Goal: Task Accomplishment & Management: Manage account settings

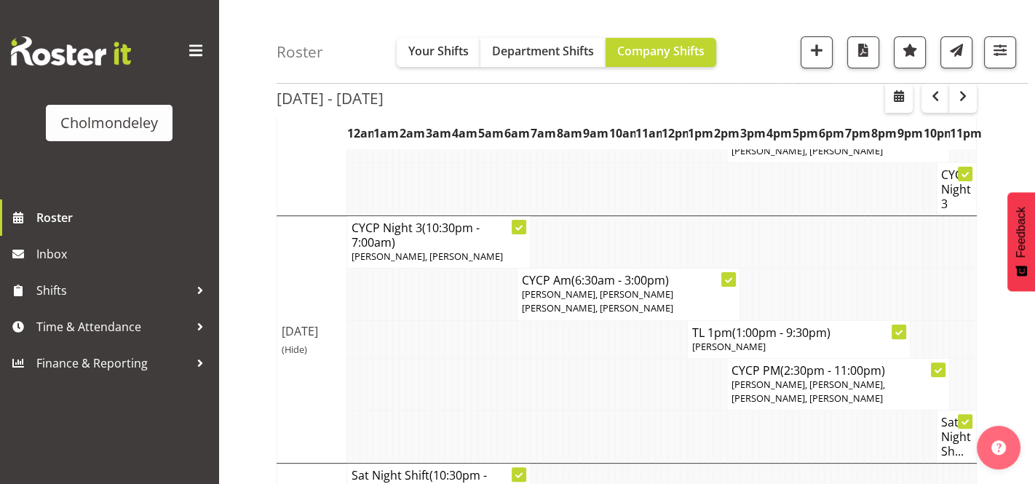
scroll to position [384, 0]
click at [1024, 170] on div "[DATE] - [DATE] [DATE] - [DATE] [DATE] Day Week Fortnight Month calendar Month …" at bounding box center [656, 164] width 759 height 828
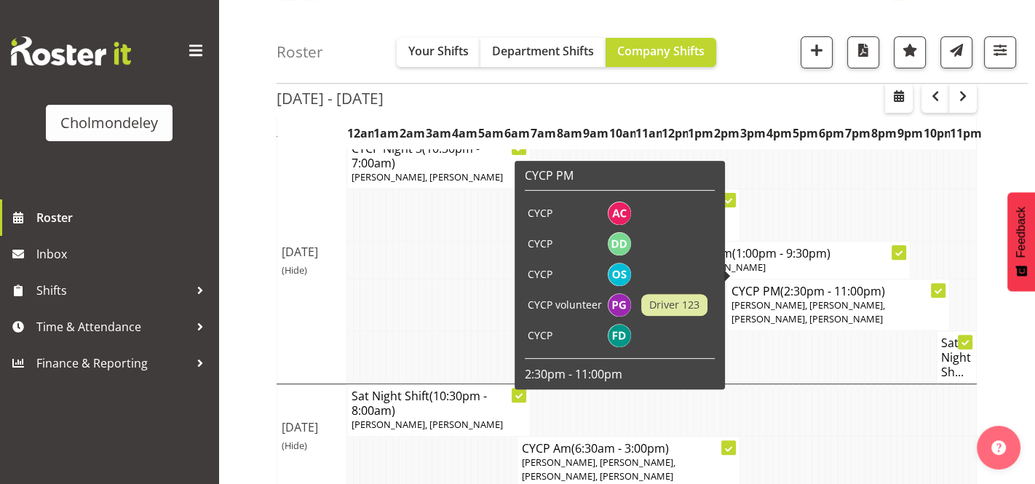
click at [1014, 135] on div "[DATE] - [DATE] [DATE] - [DATE] [DATE] Day Week Fortnight Month calendar Month …" at bounding box center [656, 86] width 759 height 828
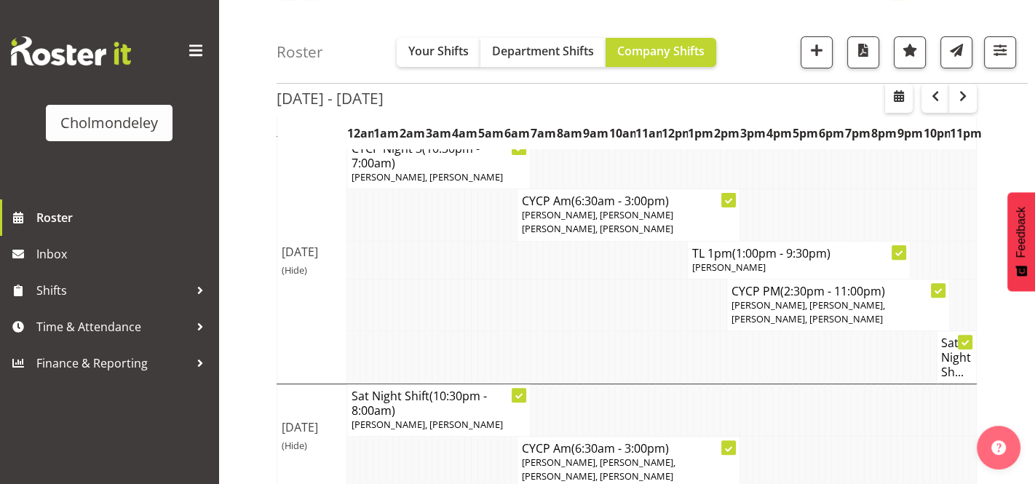
click at [1001, 152] on div "[DATE] - [DATE] [DATE] - [DATE] [DATE] Day Week Fortnight Month calendar Month …" at bounding box center [656, 86] width 759 height 828
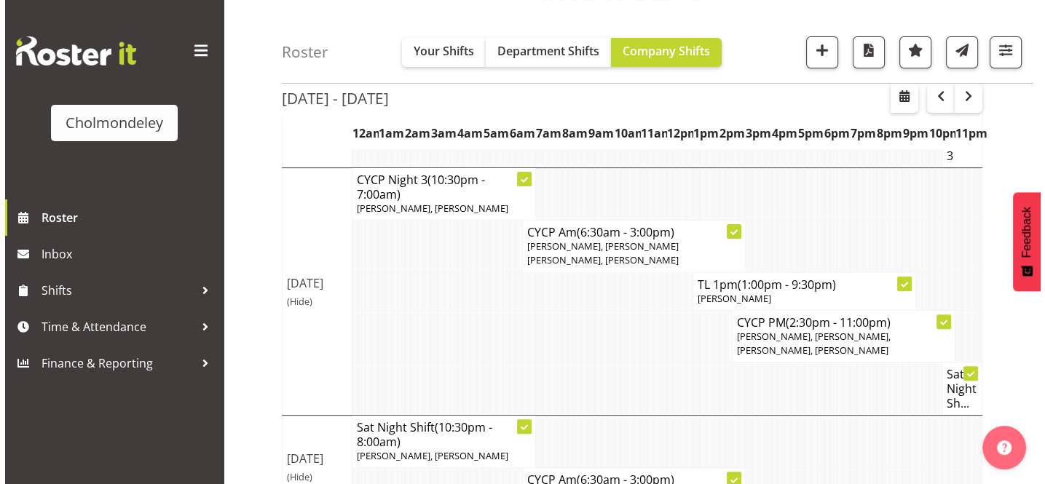
scroll to position [437, 0]
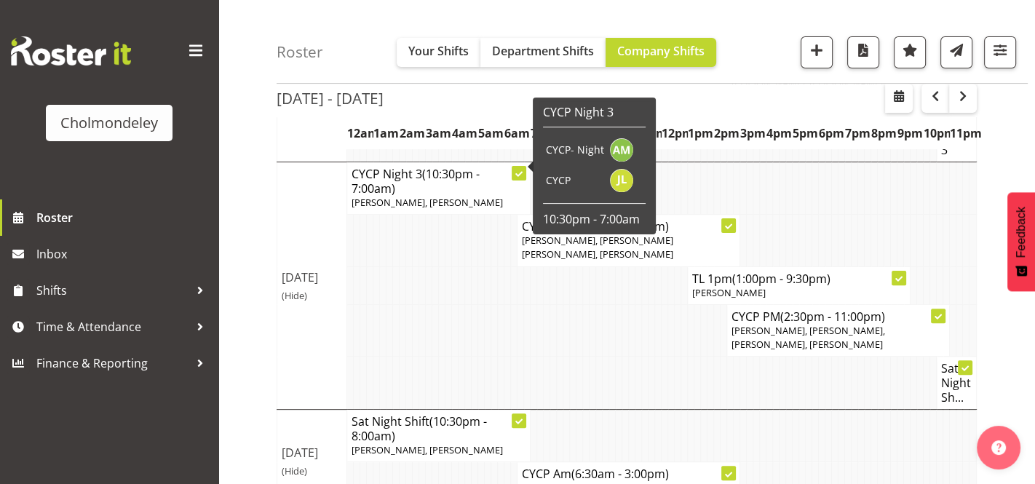
click at [520, 170] on icon at bounding box center [518, 173] width 7 height 7
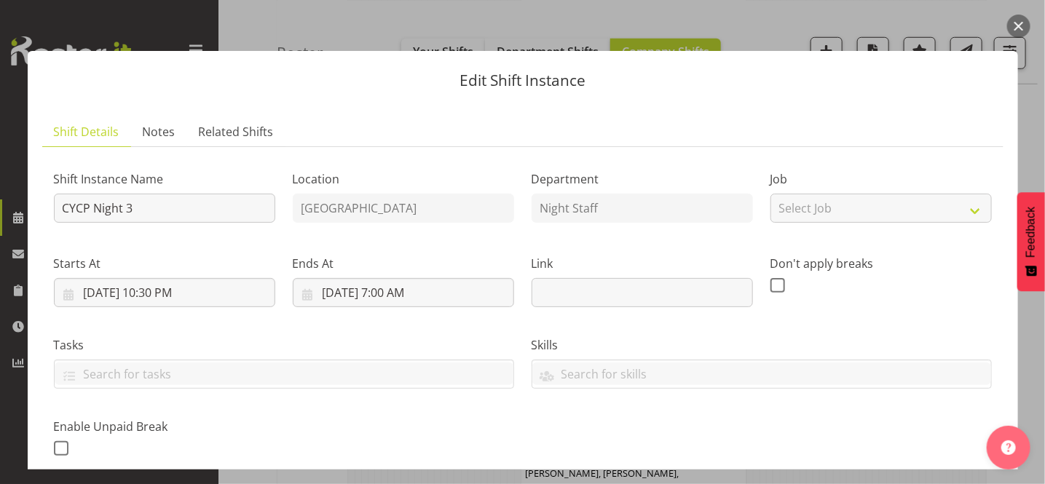
click at [1021, 86] on div "Edit Shift Instance Shift Details Notes Related Shifts Shift Instance Name CYCP…" at bounding box center [522, 242] width 1019 height 455
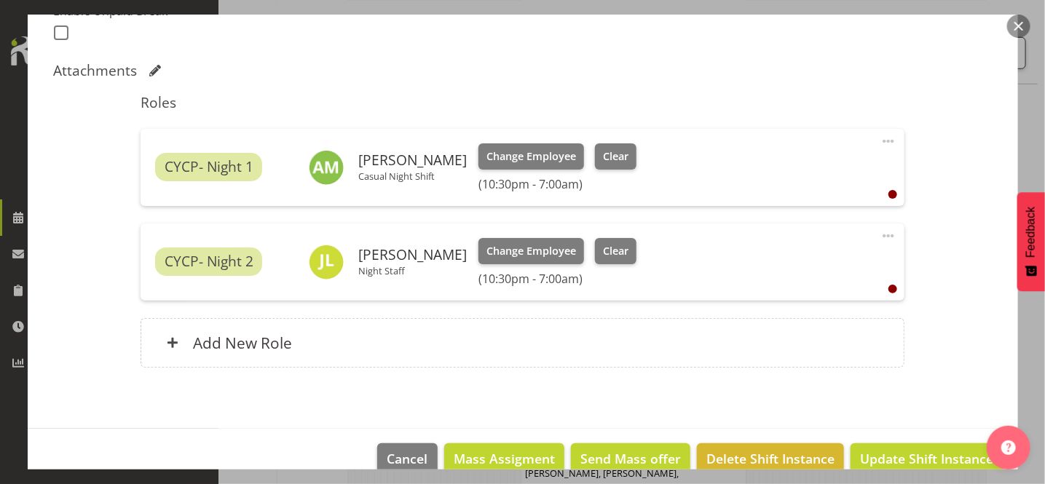
scroll to position [384, 0]
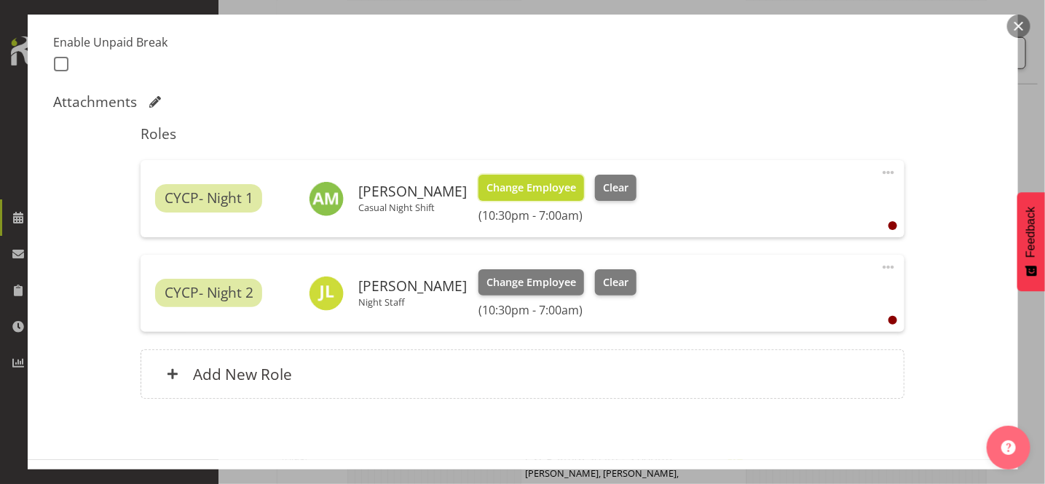
click at [547, 189] on span "Change Employee" at bounding box center [531, 188] width 90 height 16
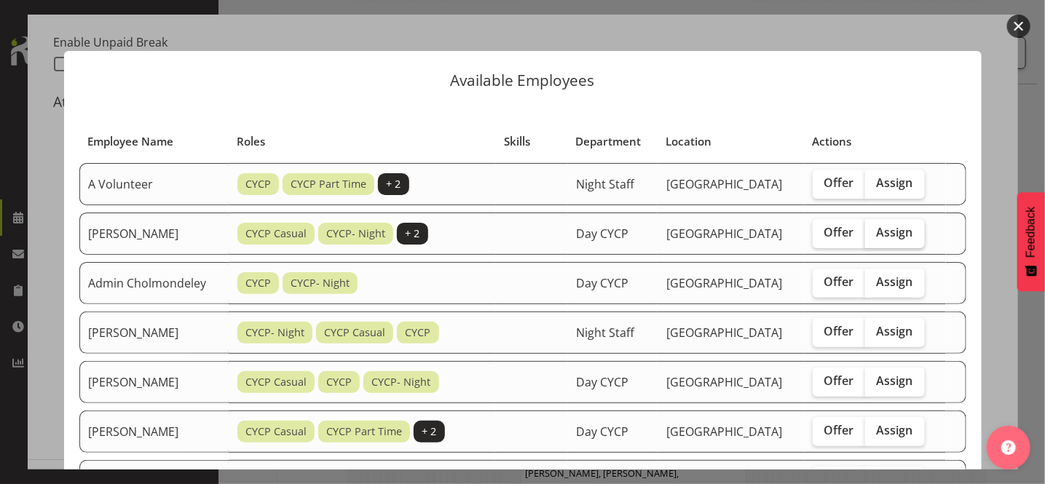
click at [900, 228] on span "Assign" at bounding box center [895, 232] width 36 height 15
click at [874, 228] on input "Assign" at bounding box center [869, 232] width 9 height 9
checkbox input "true"
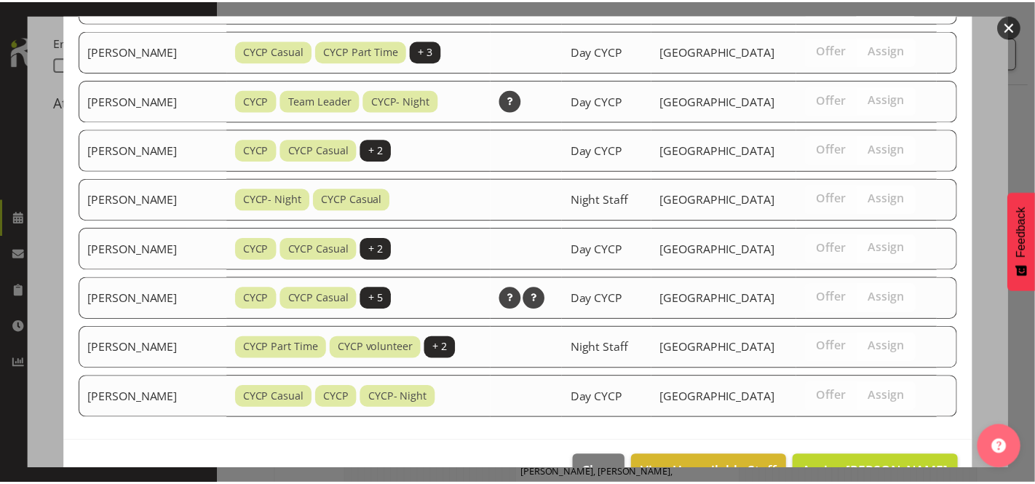
scroll to position [617, 0]
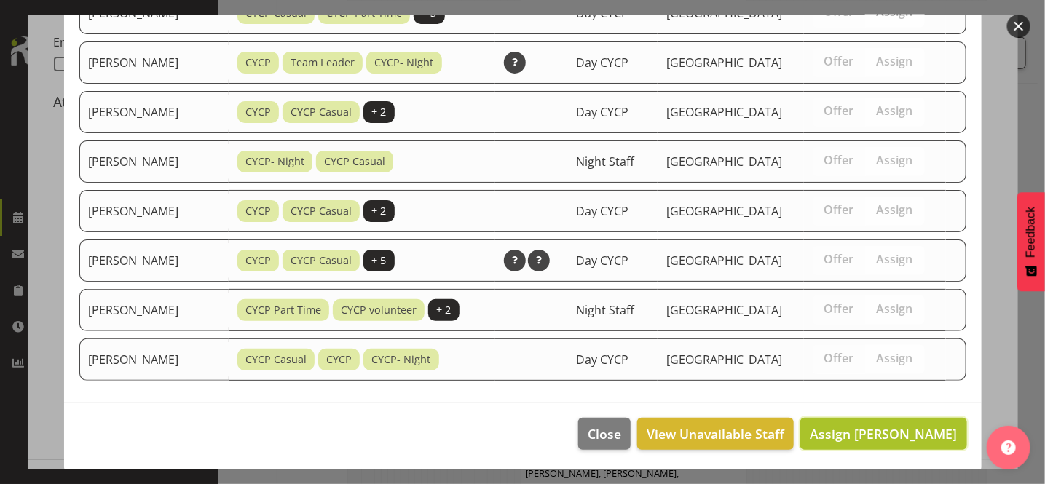
click at [911, 427] on span "Assign [PERSON_NAME]" at bounding box center [883, 433] width 147 height 17
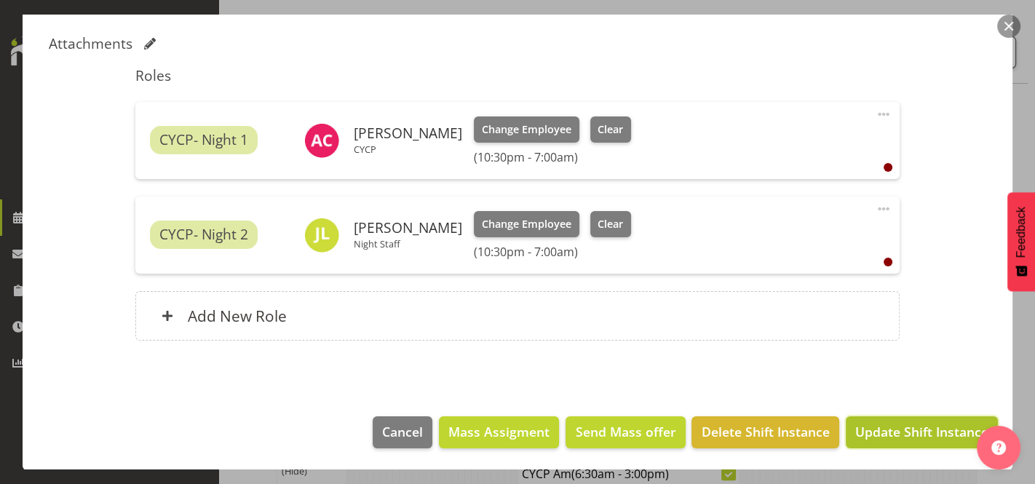
click at [946, 427] on span "Update Shift Instance" at bounding box center [921, 431] width 133 height 19
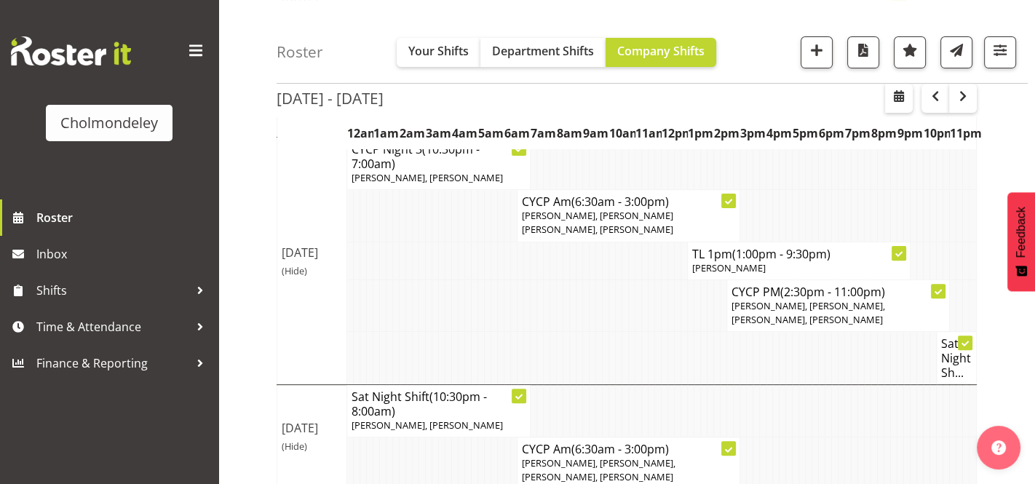
scroll to position [462, 0]
click at [960, 100] on span "button" at bounding box center [962, 95] width 17 height 17
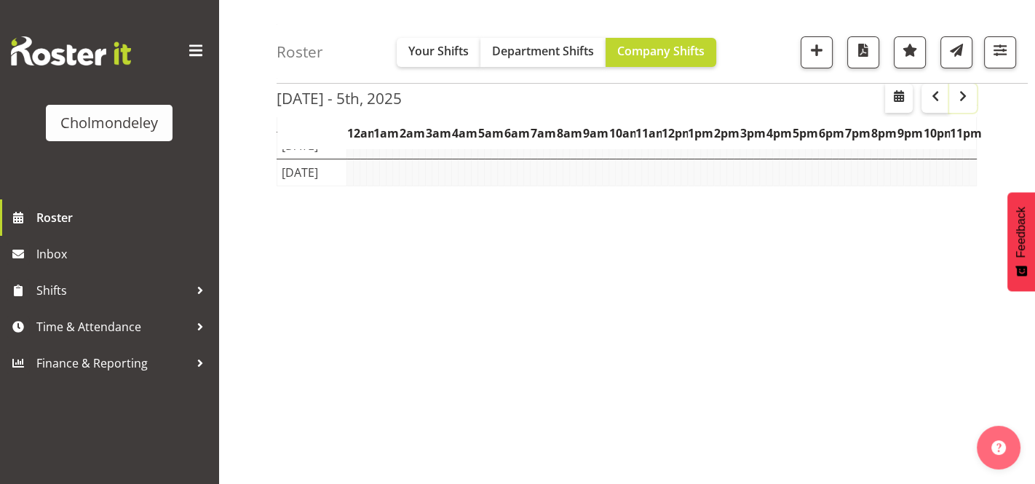
scroll to position [232, 0]
click at [960, 100] on span "button" at bounding box center [962, 95] width 17 height 17
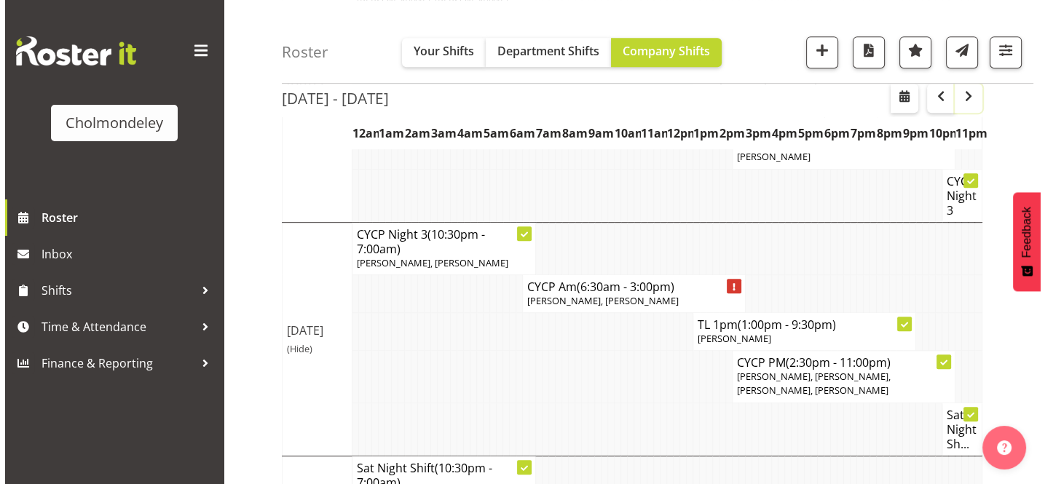
scroll to position [815, 0]
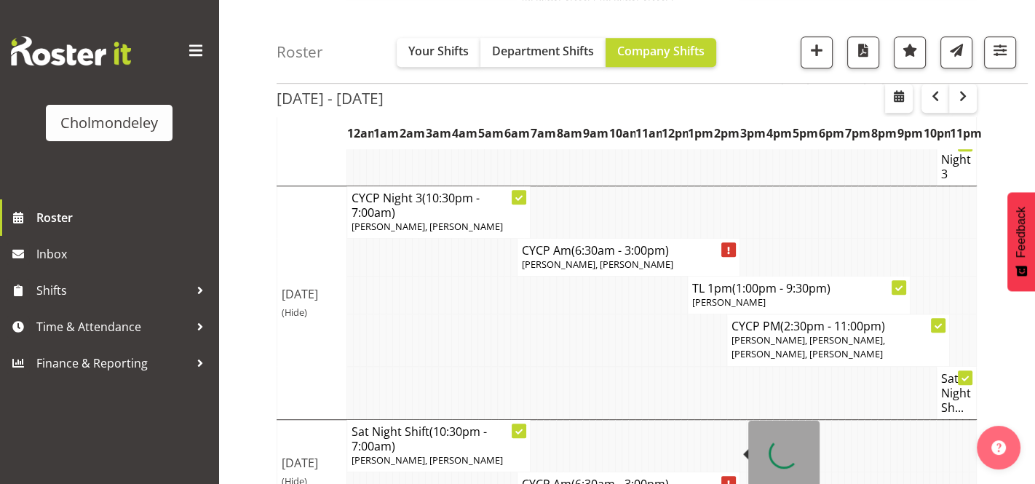
click at [729, 476] on div at bounding box center [728, 483] width 15 height 15
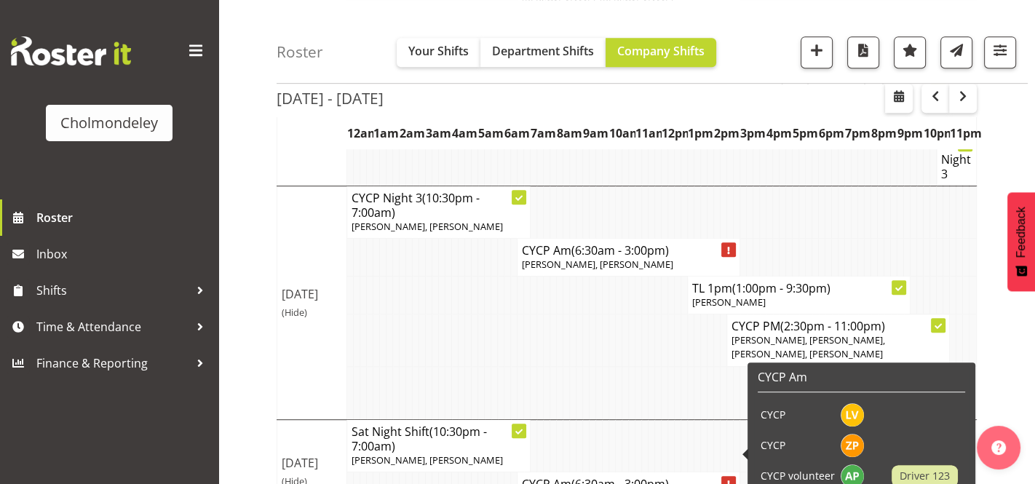
click at [727, 480] on icon at bounding box center [728, 483] width 3 height 7
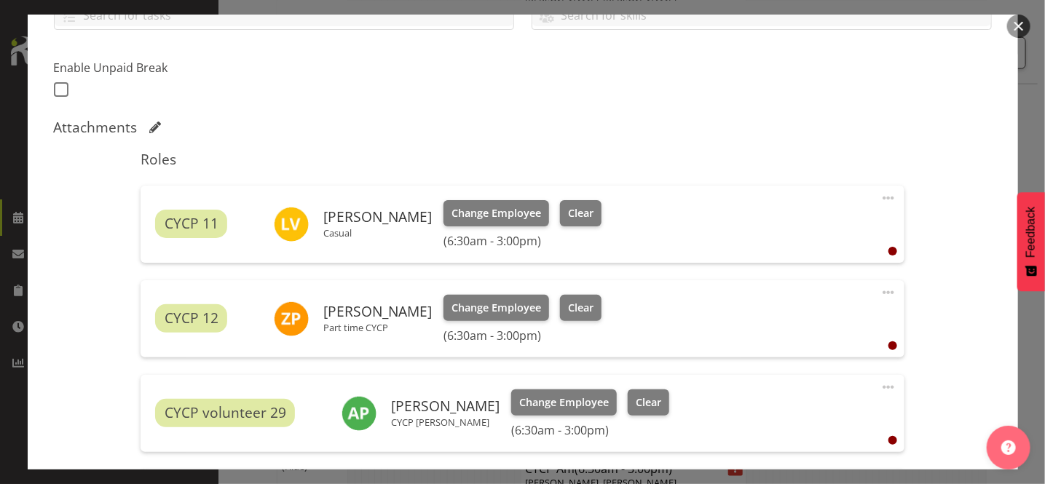
scroll to position [365, 0]
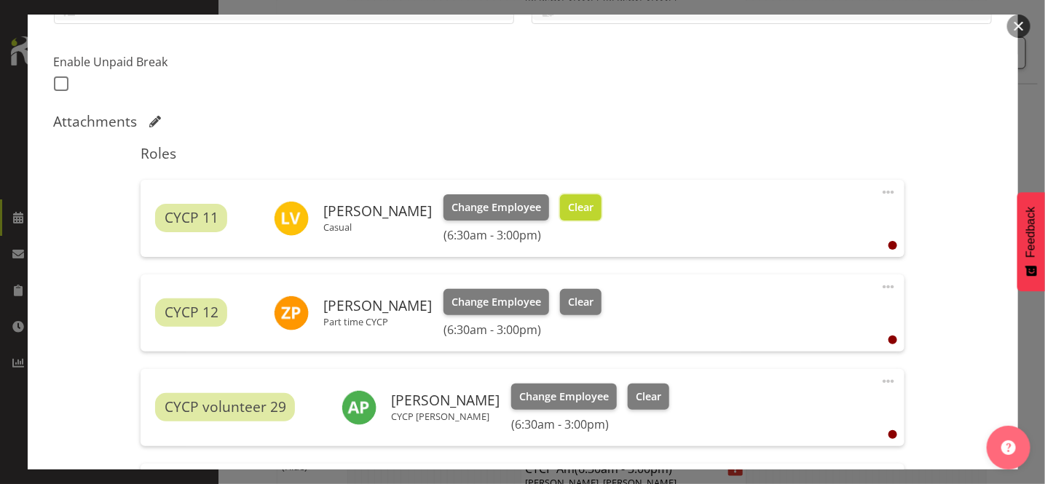
click at [568, 203] on span "Clear" at bounding box center [580, 207] width 25 height 16
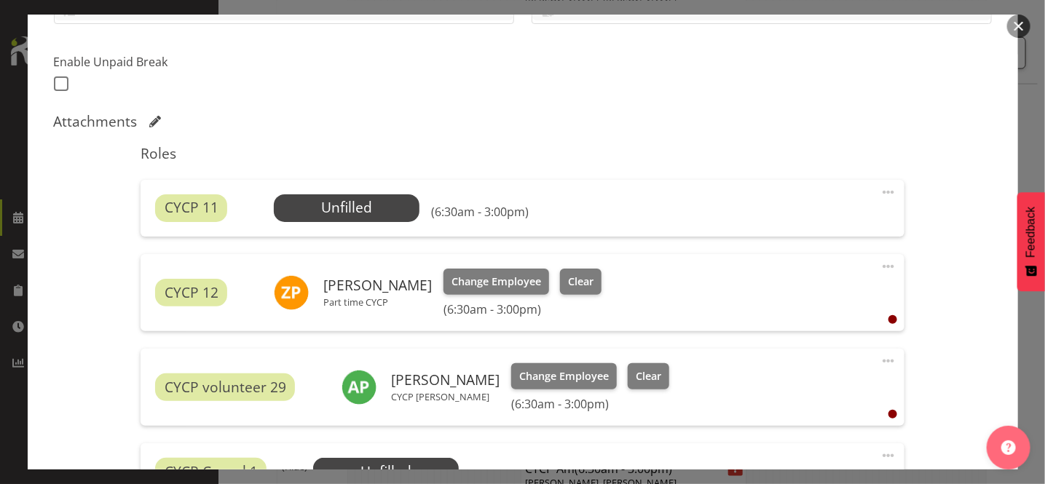
scroll to position [497, 0]
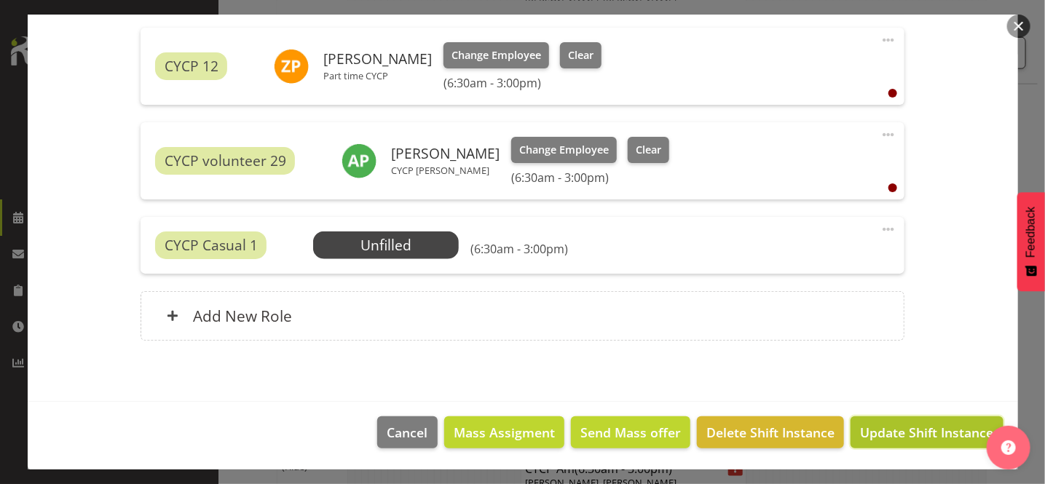
click at [925, 432] on span "Update Shift Instance" at bounding box center [926, 432] width 133 height 19
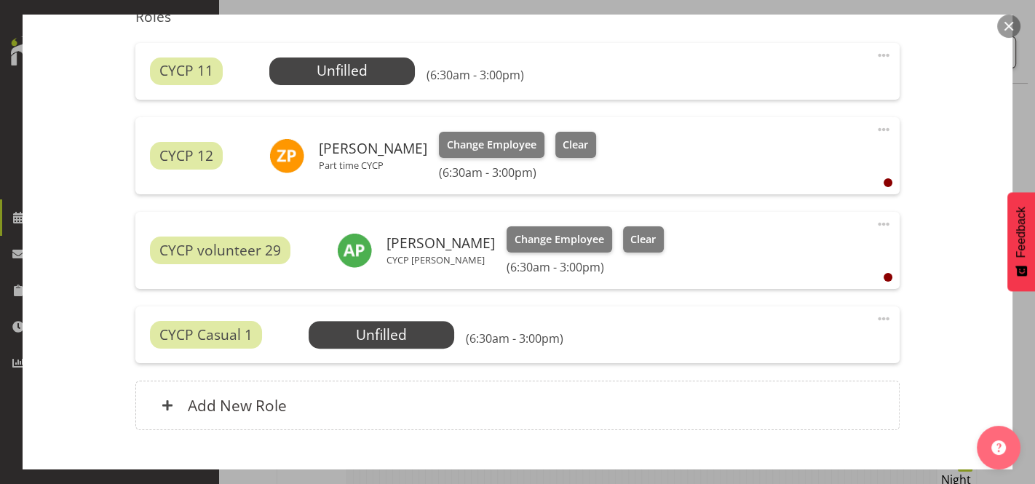
scroll to position [591, 0]
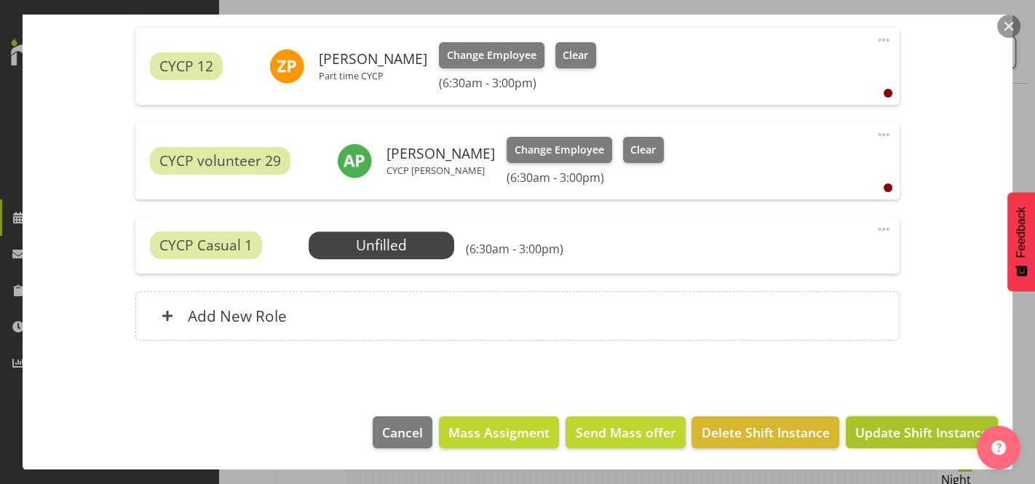
click at [952, 424] on span "Update Shift Instance" at bounding box center [921, 432] width 133 height 19
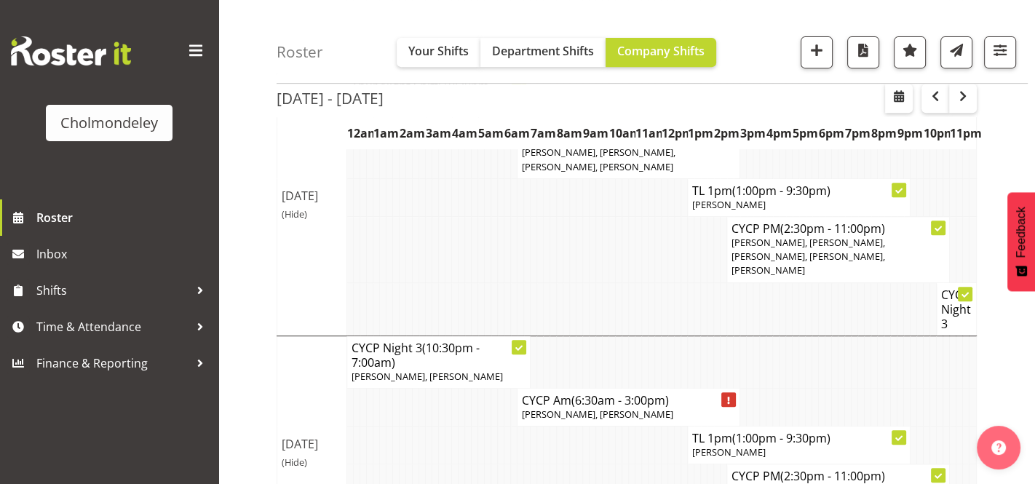
scroll to position [661, 0]
